Goal: Transaction & Acquisition: Purchase product/service

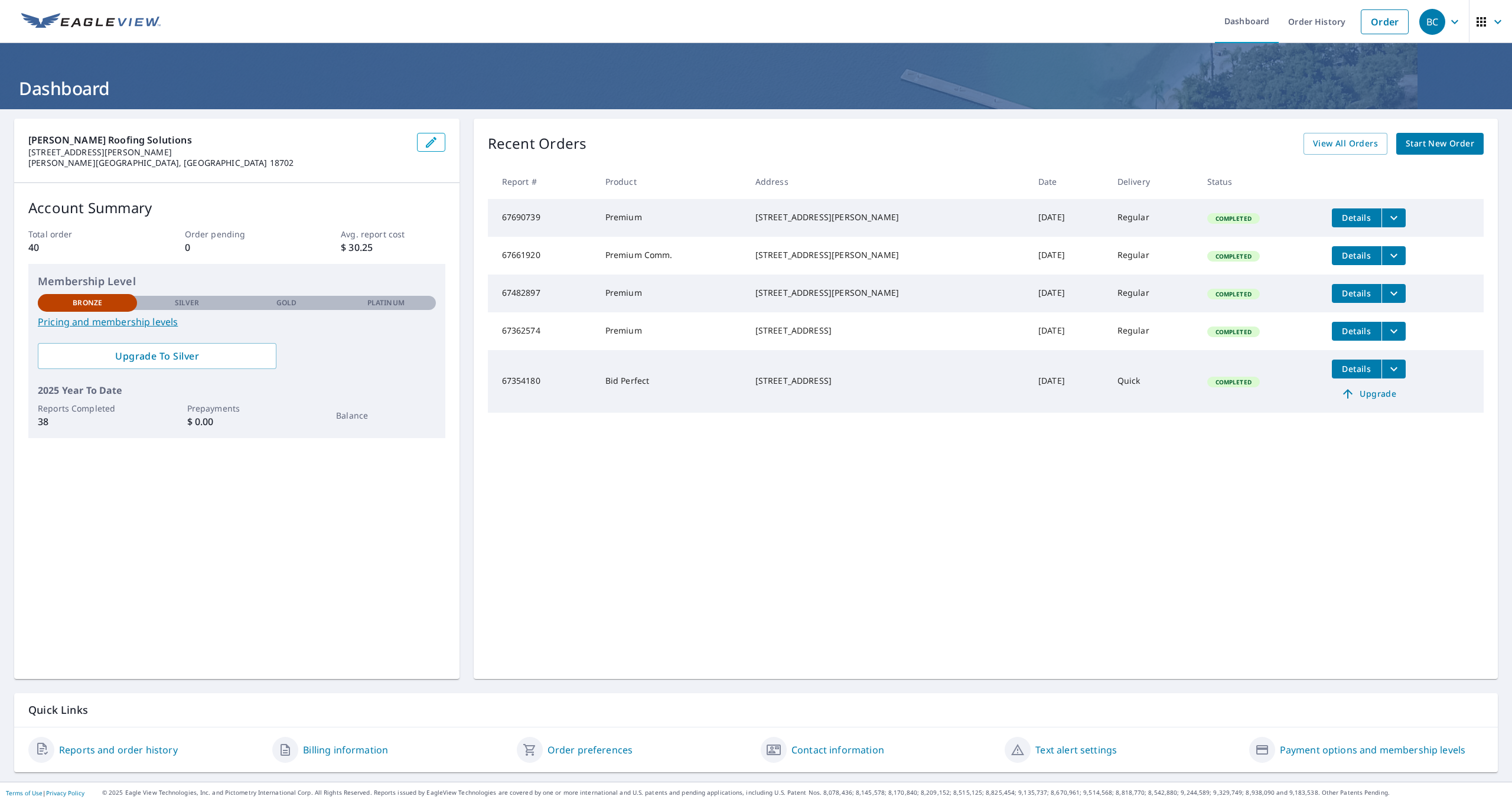
click at [1455, 149] on span "Start New Order" at bounding box center [1439, 144] width 68 height 15
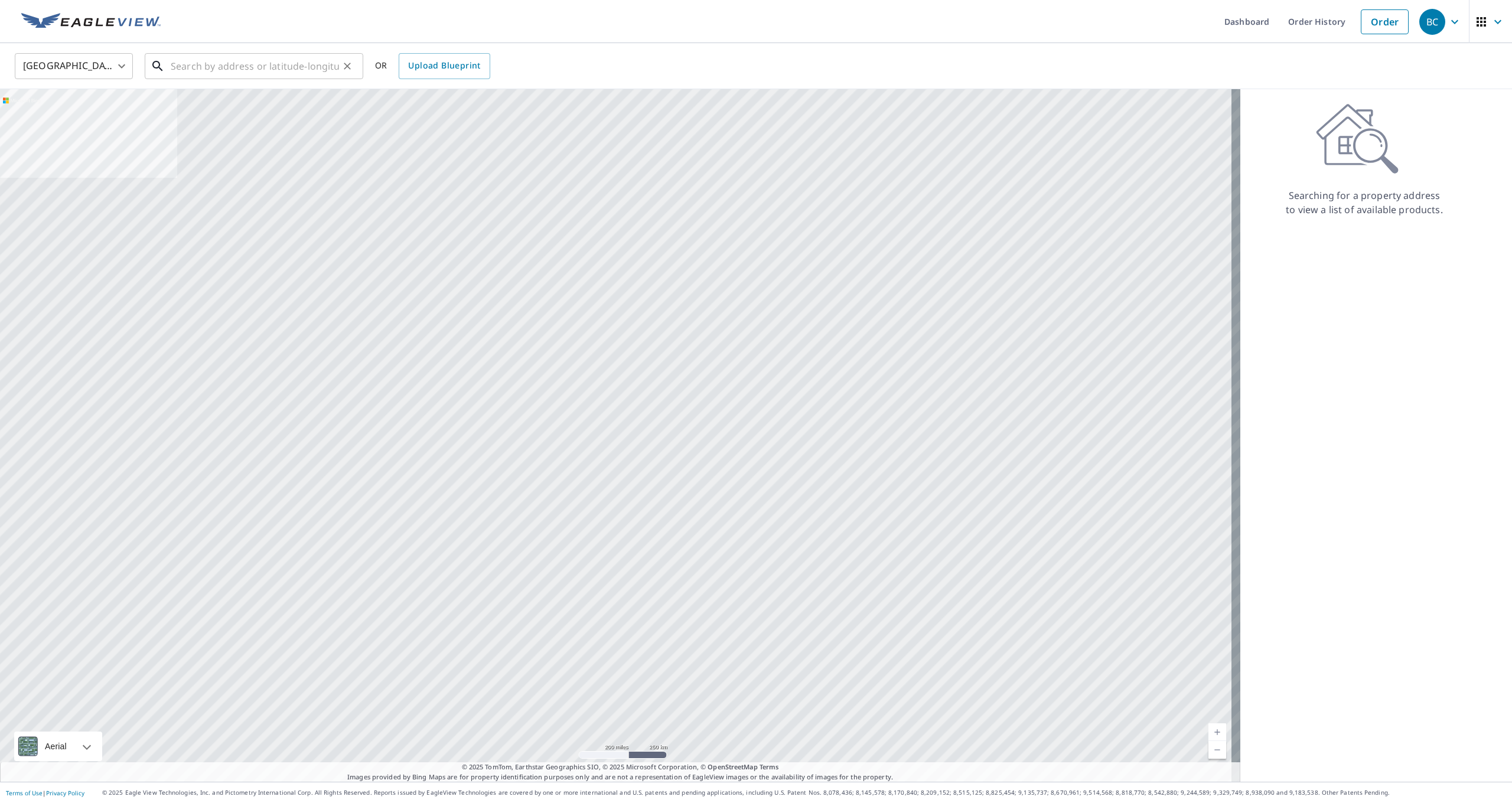
click at [277, 75] on input "text" at bounding box center [255, 66] width 168 height 33
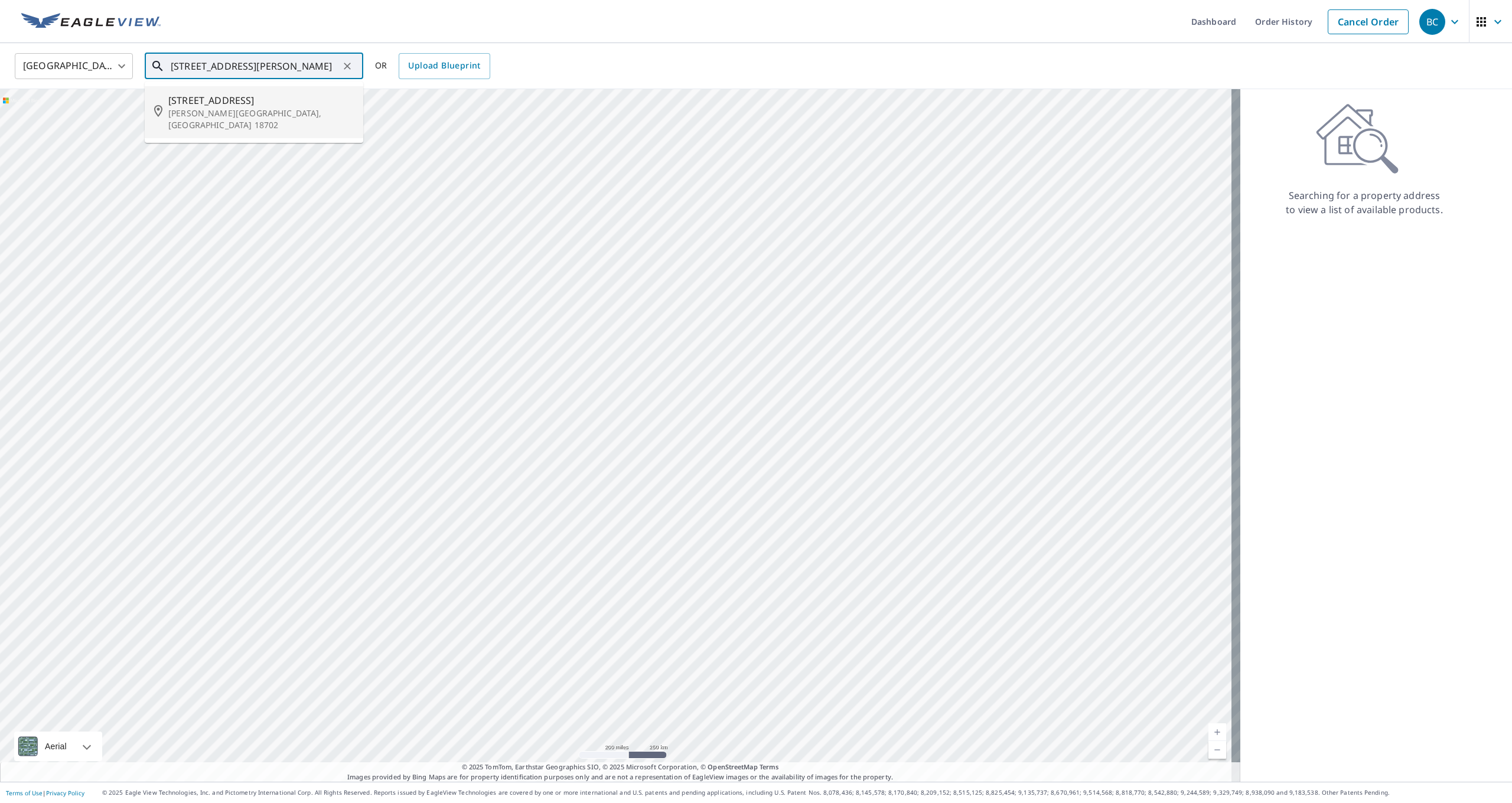
click at [199, 112] on p "[PERSON_NAME][GEOGRAPHIC_DATA], [GEOGRAPHIC_DATA] 18702" at bounding box center [260, 120] width 186 height 23
type input "[STREET_ADDRESS][PERSON_NAME]"
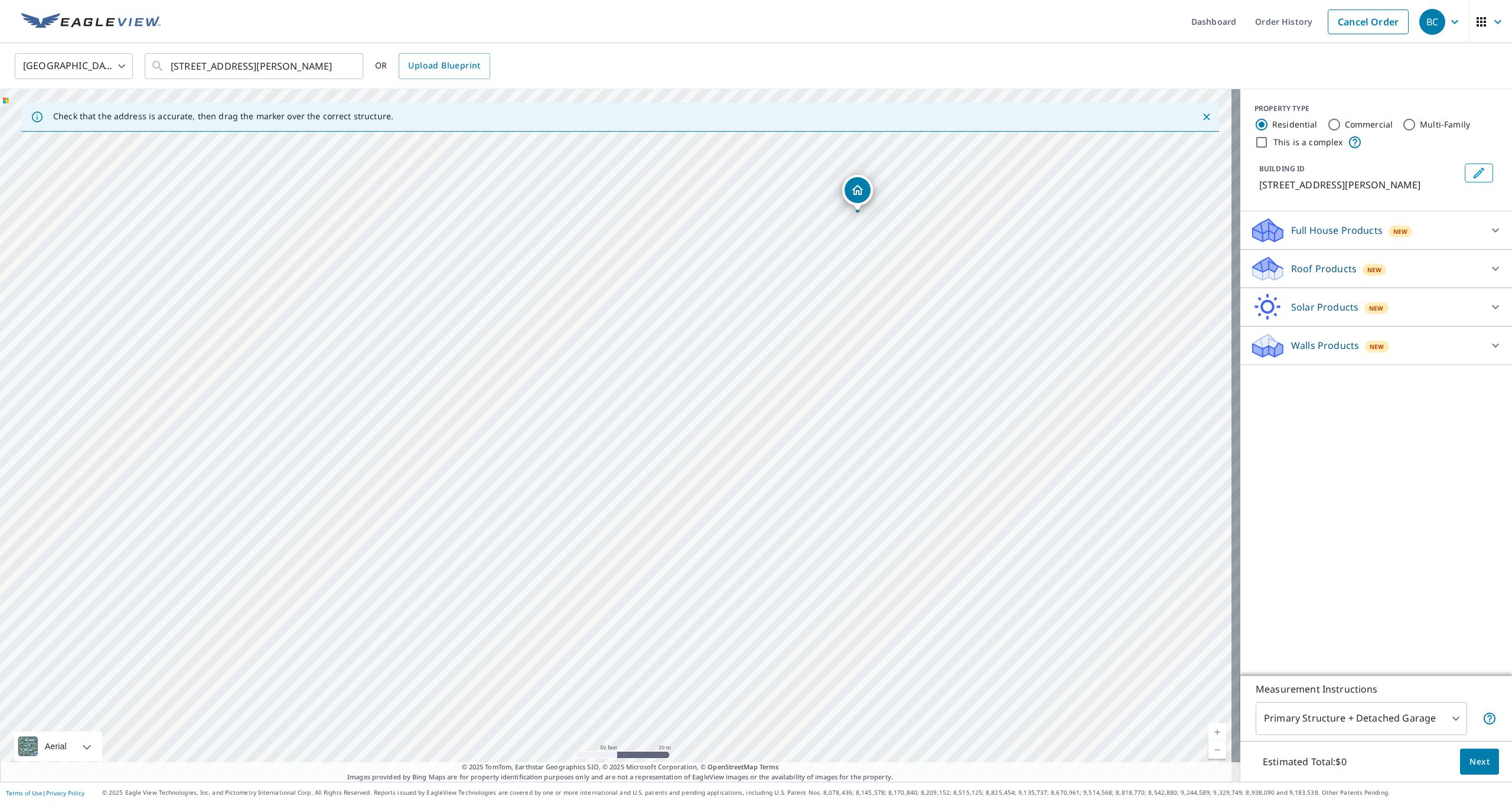
drag, startPoint x: 916, startPoint y: 280, endPoint x: 750, endPoint y: 518, distance: 290.2
click at [750, 518] on div "[STREET_ADDRESS][PERSON_NAME]" at bounding box center [620, 436] width 1241 height 693
drag, startPoint x: 736, startPoint y: 353, endPoint x: 712, endPoint y: 423, distance: 74.0
click at [712, 423] on div "[STREET_ADDRESS][PERSON_NAME]" at bounding box center [620, 436] width 1241 height 693
click at [1422, 274] on div "Roof Products New" at bounding box center [1366, 269] width 232 height 28
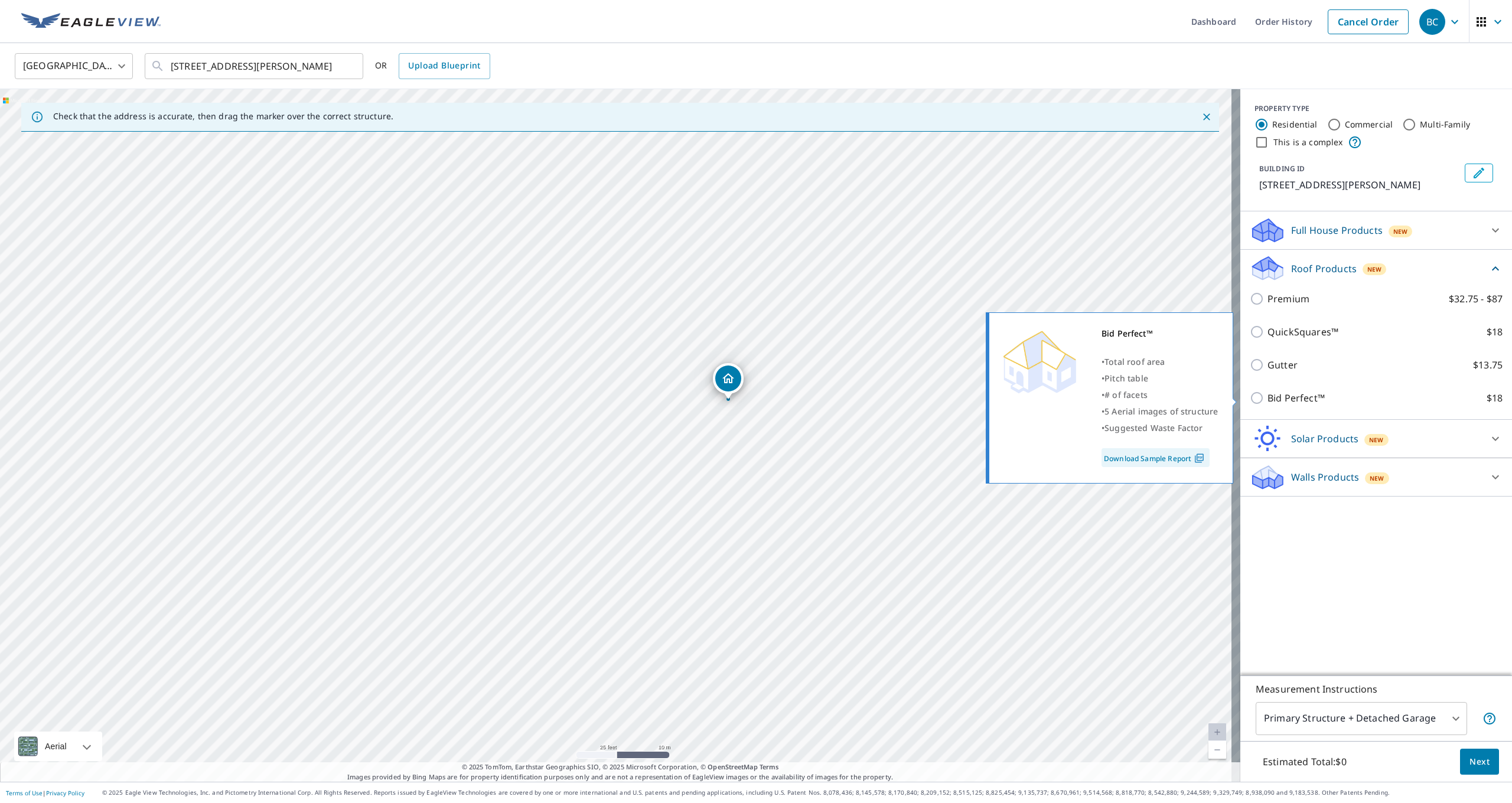
click at [1250, 403] on input "Bid Perfect™ $18" at bounding box center [1259, 397] width 18 height 14
checkbox input "true"
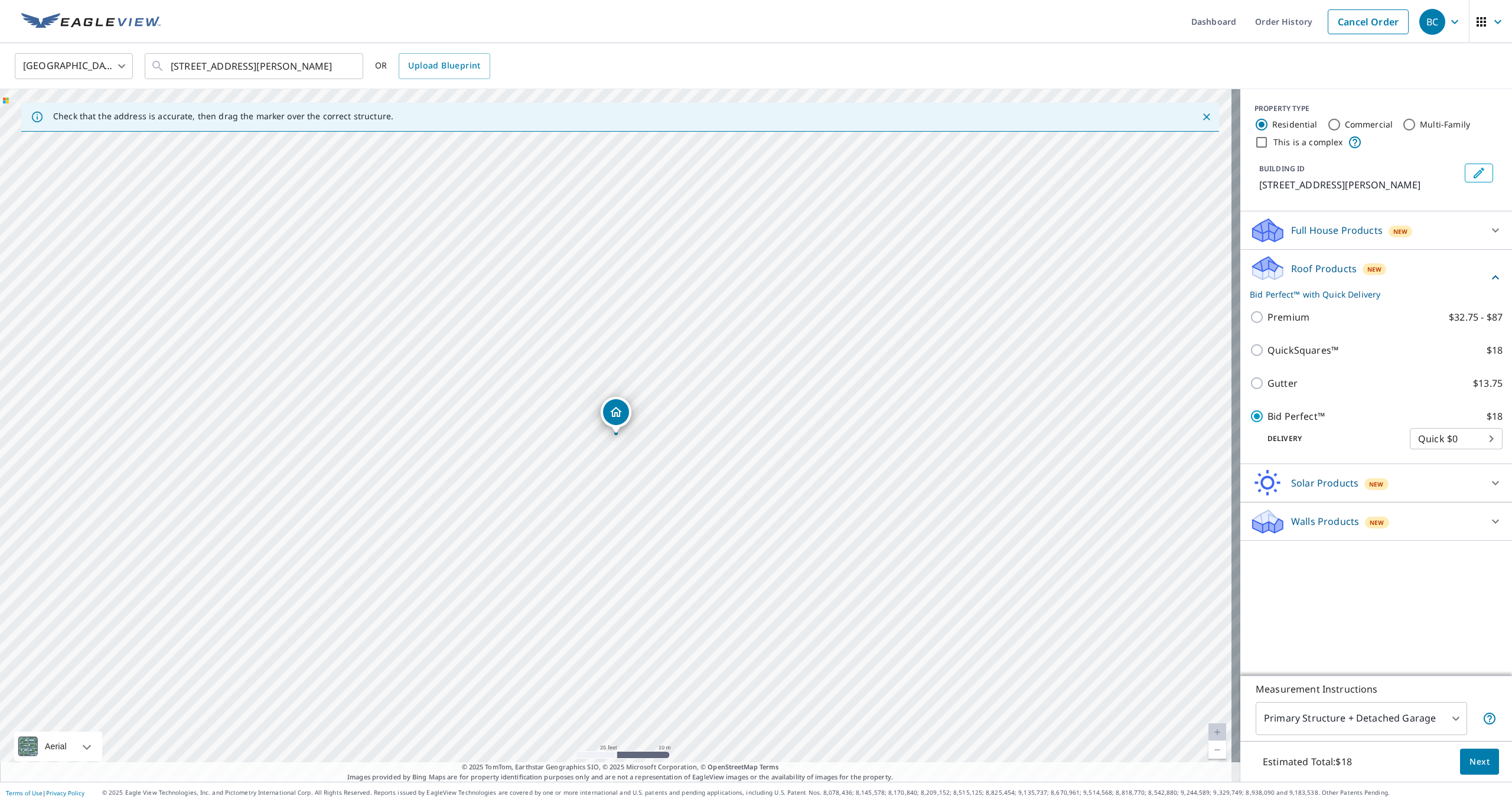
click at [1365, 719] on body "BC BC Dashboard Order History Cancel Order [DEMOGRAPHIC_DATA][GEOGRAPHIC_DATA] …" at bounding box center [756, 401] width 1512 height 803
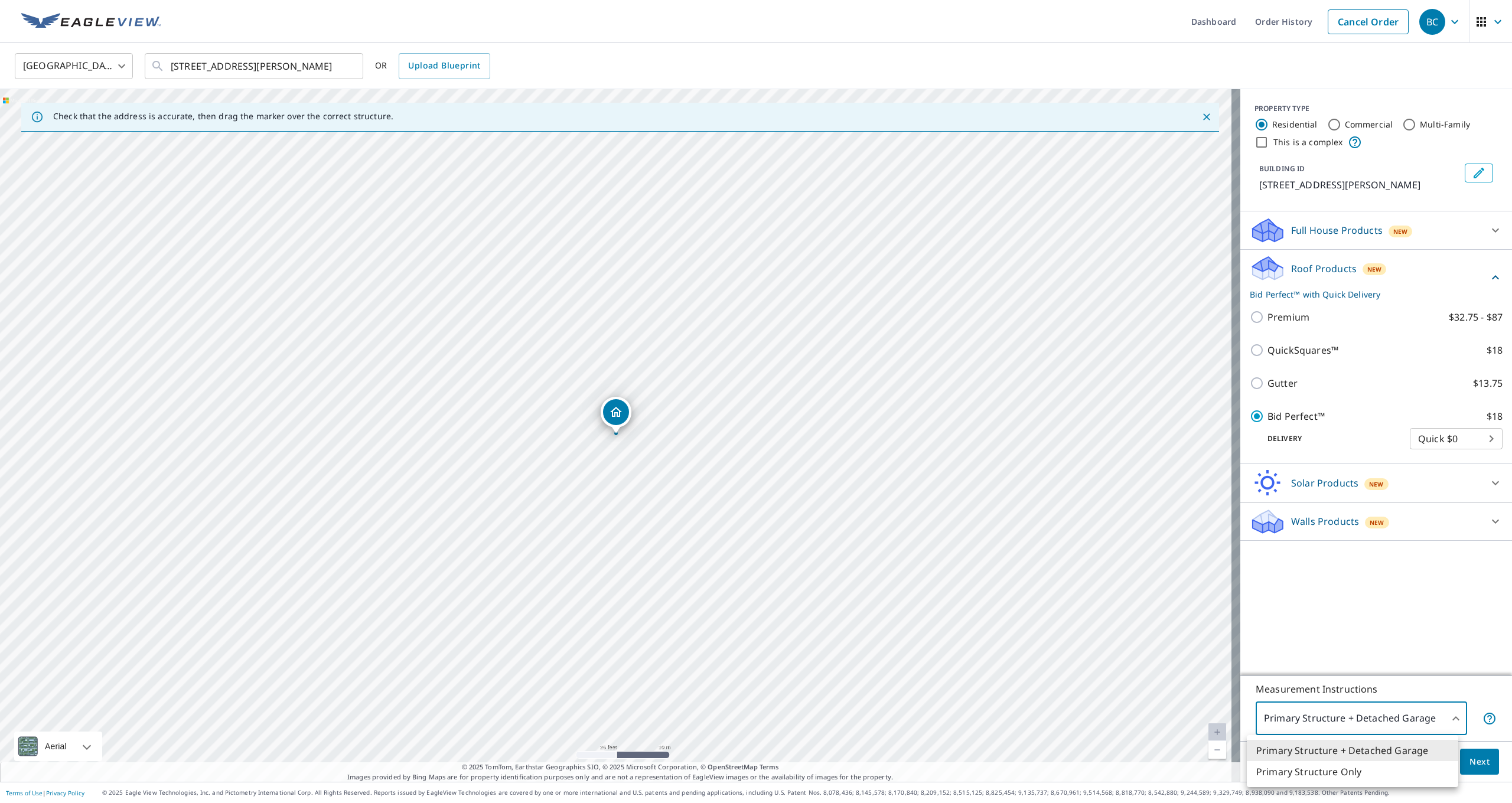
click at [1365, 719] on div at bounding box center [756, 401] width 1512 height 803
click at [1354, 529] on div "Walls Products New" at bounding box center [1366, 521] width 232 height 28
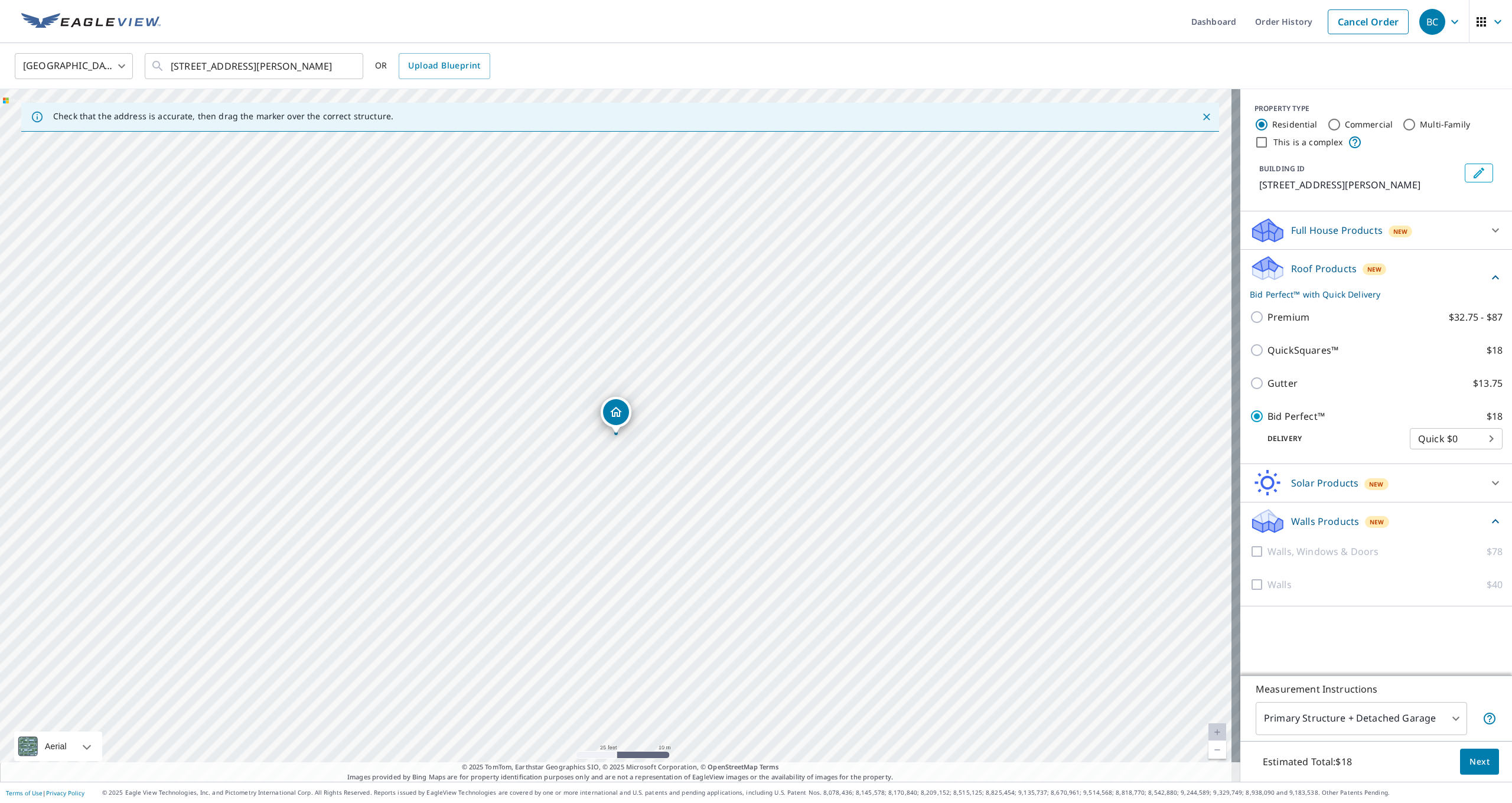
click at [1489, 518] on icon at bounding box center [1495, 521] width 14 height 14
click at [1485, 766] on button "Next" at bounding box center [1480, 762] width 39 height 26
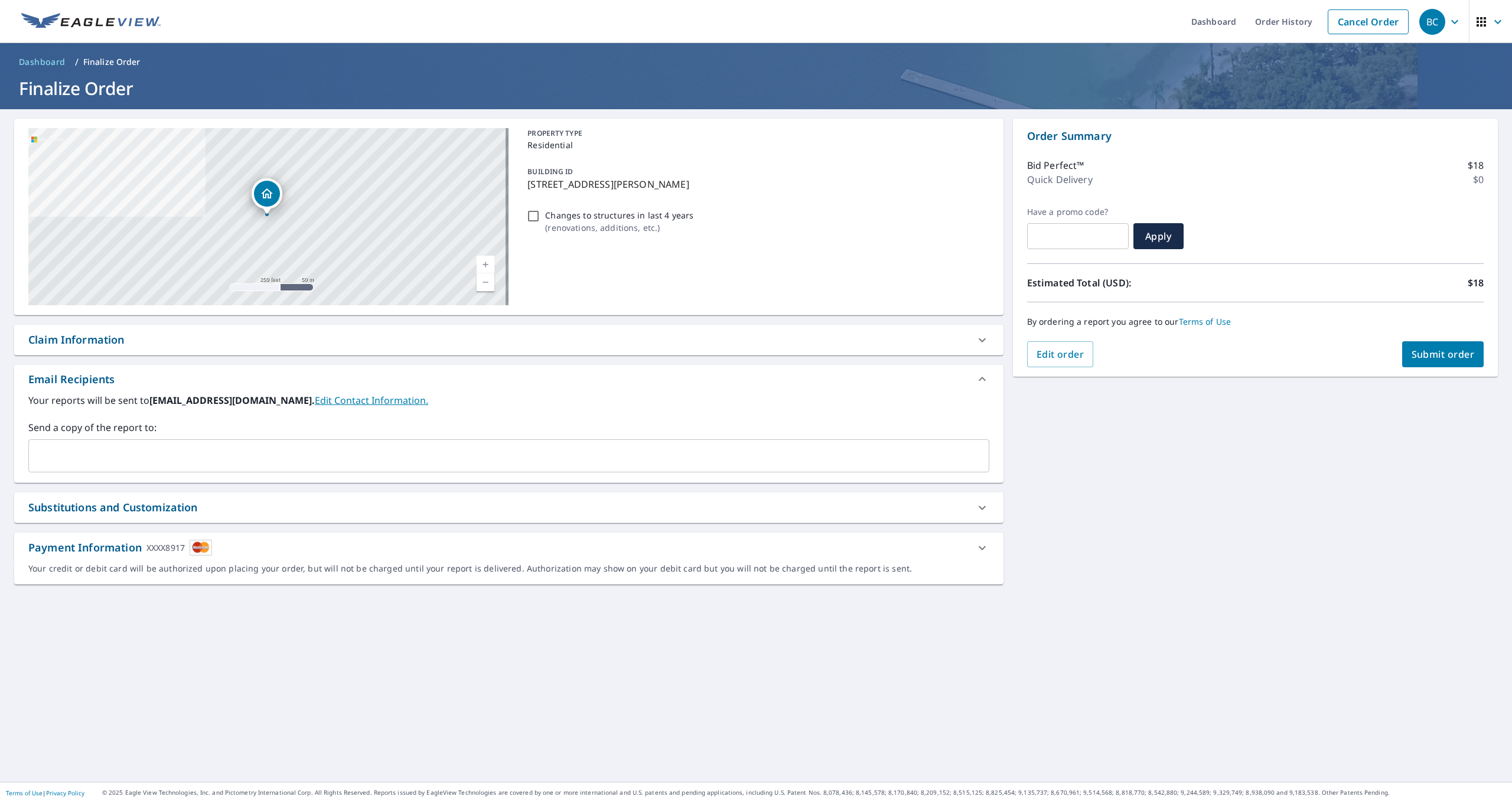
click at [1424, 363] on button "Submit order" at bounding box center [1444, 353] width 82 height 26
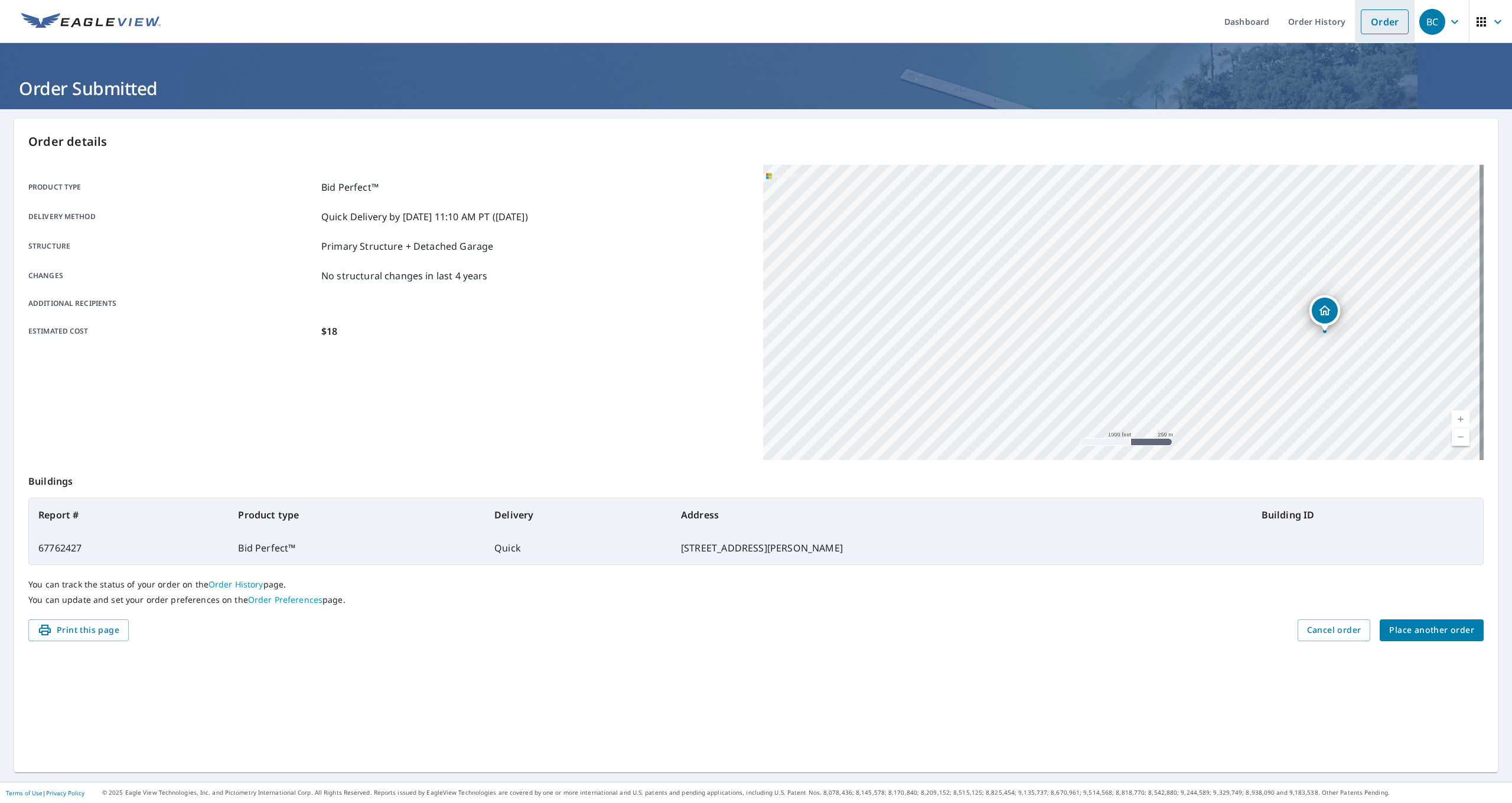
click at [1364, 29] on link "Order" at bounding box center [1384, 22] width 48 height 25
